Goal: Navigation & Orientation: Find specific page/section

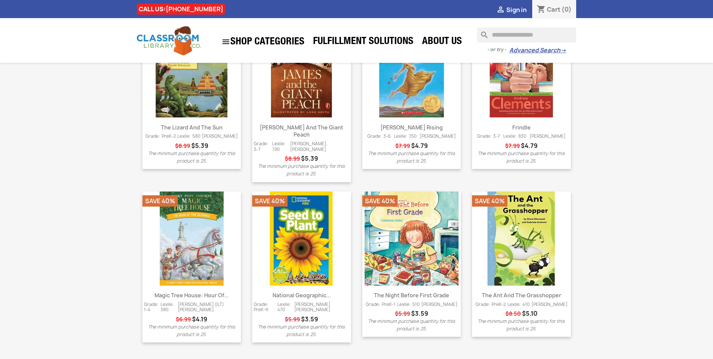
scroll to position [948, 0]
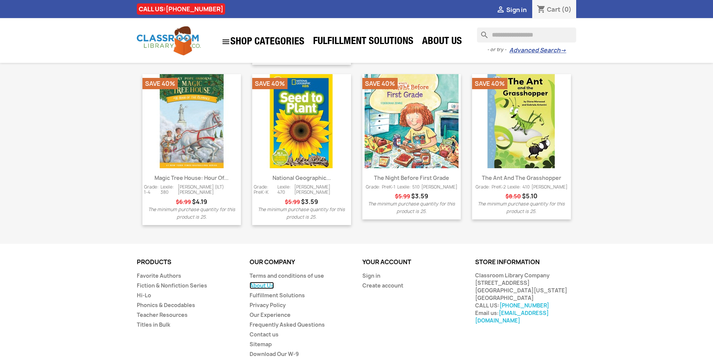
click at [253, 282] on link "About Us" at bounding box center [262, 285] width 24 height 7
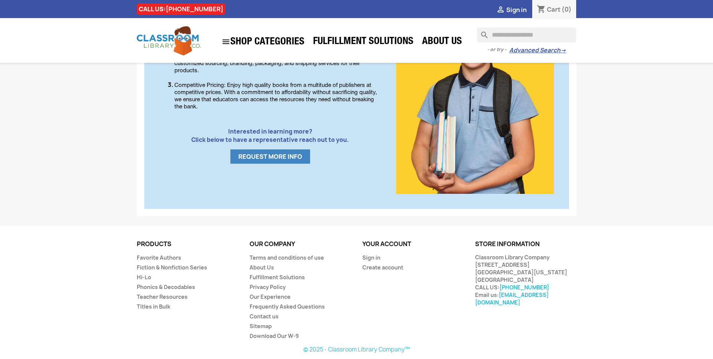
scroll to position [420, 0]
click at [255, 316] on link "Contact us" at bounding box center [264, 315] width 29 height 7
